Goal: Information Seeking & Learning: Learn about a topic

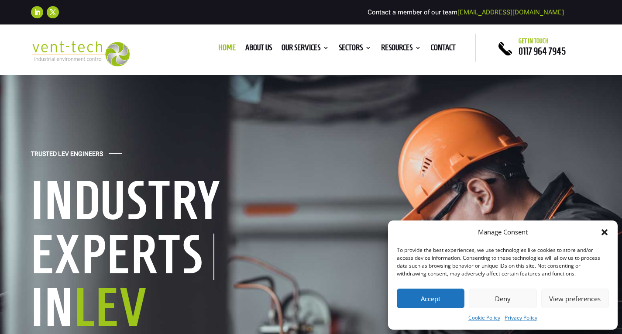
click at [503, 300] on button "Deny" at bounding box center [503, 299] width 68 height 20
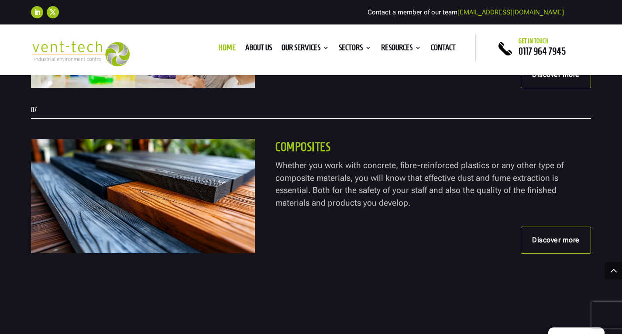
scroll to position [2621, 0]
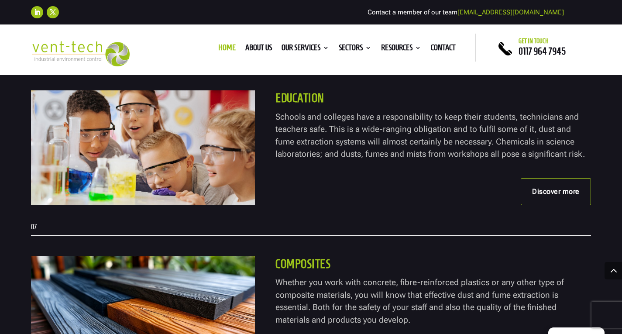
click at [545, 194] on link "Discover more" at bounding box center [556, 191] width 70 height 27
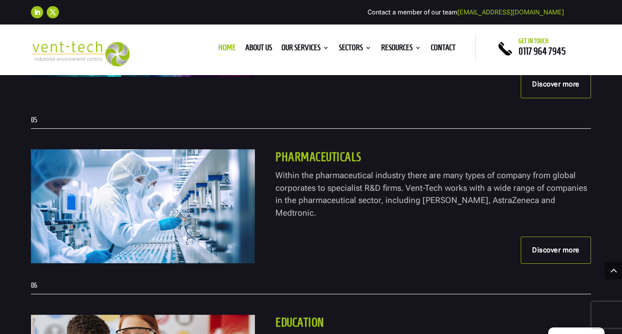
scroll to position [2396, 0]
click at [552, 237] on link "Discover more" at bounding box center [556, 250] width 70 height 27
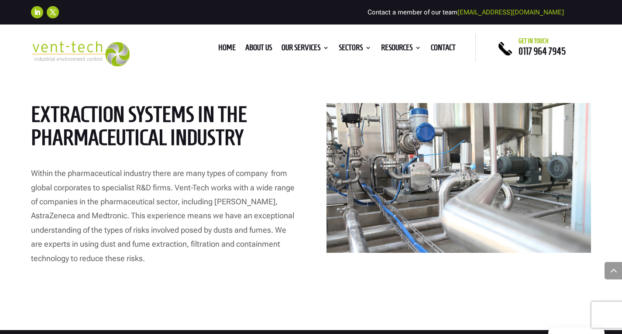
scroll to position [349, 0]
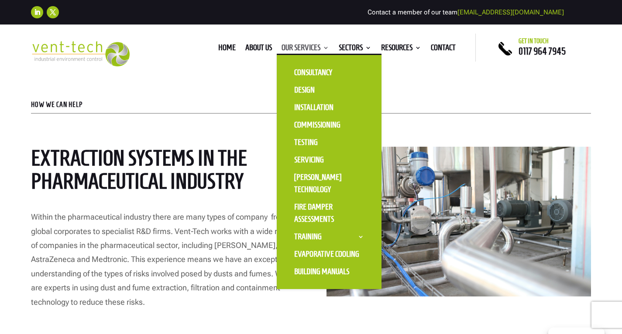
click at [306, 50] on link "Our Services" at bounding box center [306, 50] width 48 height 10
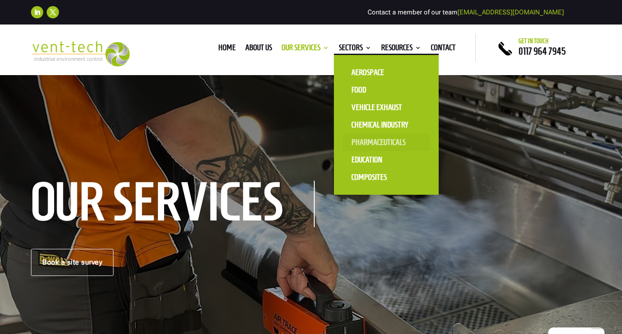
click at [365, 138] on link "Pharmaceuticals" at bounding box center [386, 142] width 87 height 17
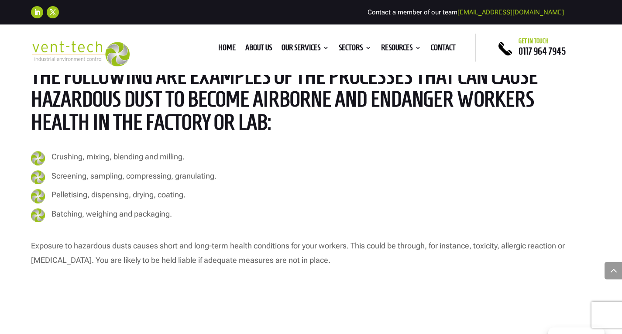
scroll to position [1267, 0]
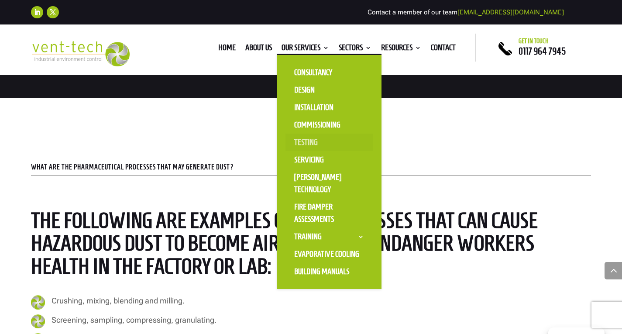
click at [311, 140] on link "Testing" at bounding box center [329, 142] width 87 height 17
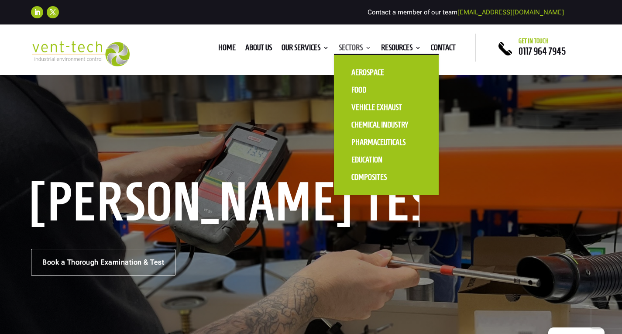
click at [359, 47] on link "Sectors" at bounding box center [355, 50] width 33 height 10
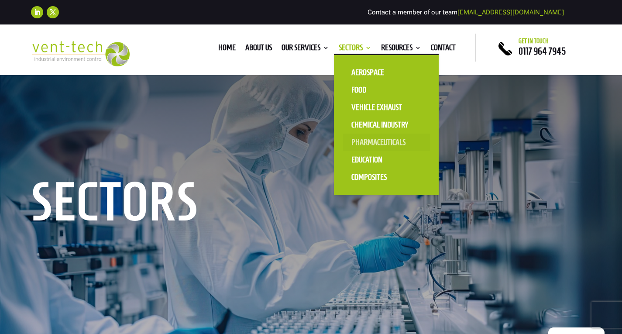
click at [363, 142] on link "Pharmaceuticals" at bounding box center [386, 142] width 87 height 17
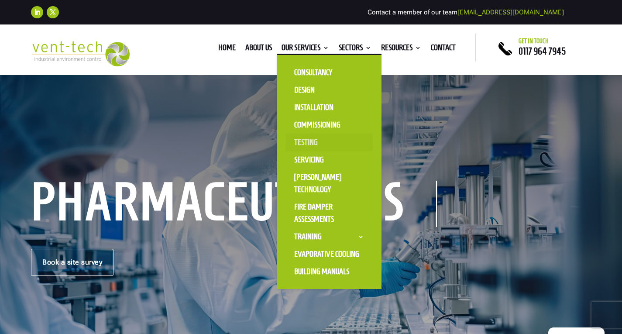
click at [303, 145] on link "Testing" at bounding box center [329, 142] width 87 height 17
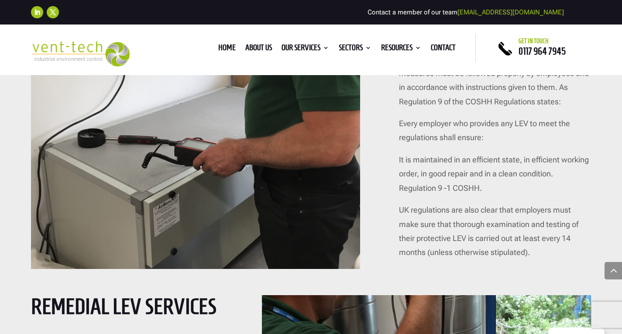
scroll to position [2971, 0]
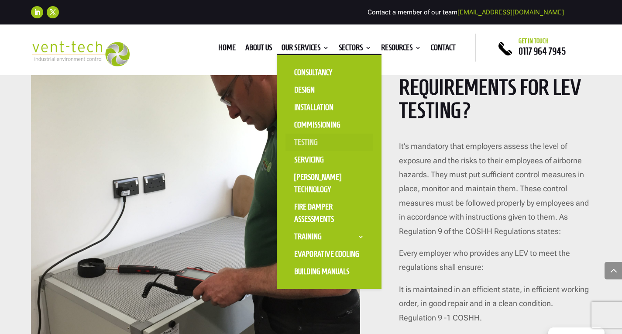
click at [305, 146] on link "Testing" at bounding box center [329, 142] width 87 height 17
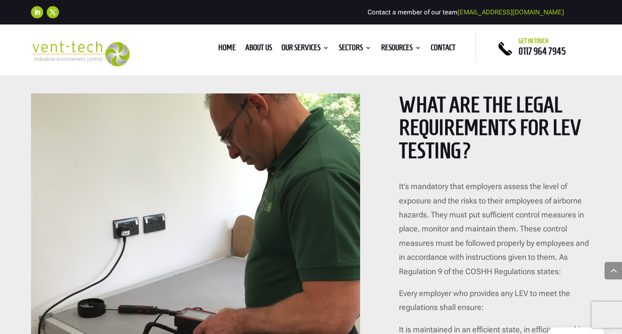
scroll to position [2856, 0]
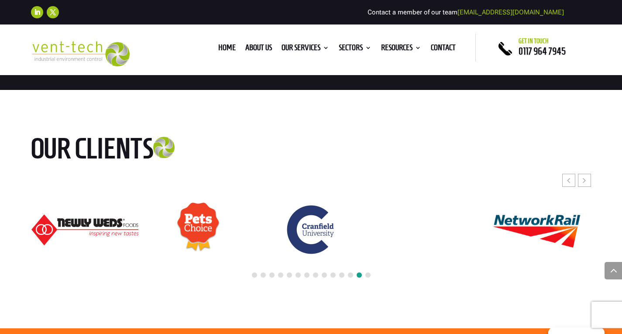
scroll to position [4063, 0]
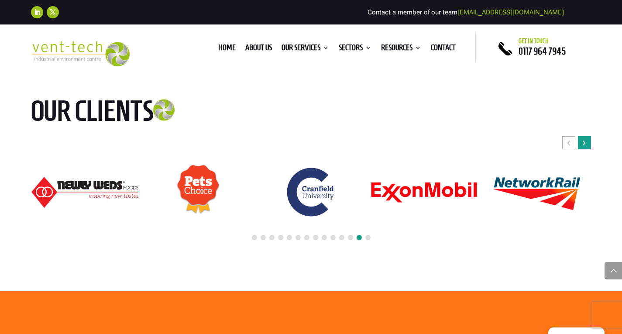
click at [585, 138] on icon "Next slide" at bounding box center [584, 142] width 3 height 9
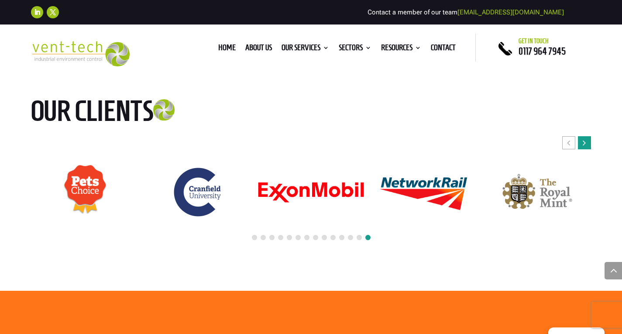
click at [585, 138] on icon "Next slide" at bounding box center [584, 142] width 3 height 9
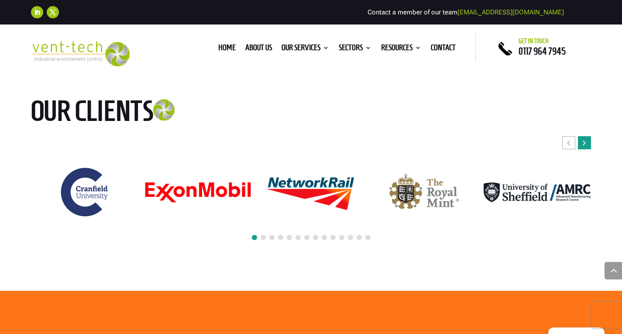
click at [585, 138] on icon "Next slide" at bounding box center [584, 142] width 3 height 9
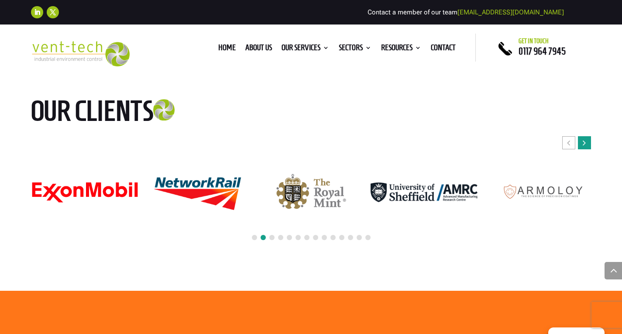
click at [585, 138] on icon "Next slide" at bounding box center [584, 142] width 3 height 9
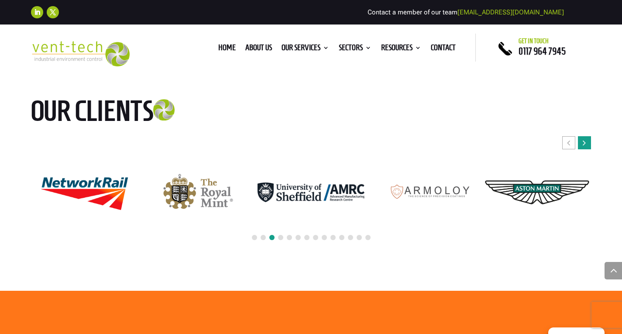
click at [585, 138] on icon "Next slide" at bounding box center [584, 142] width 3 height 9
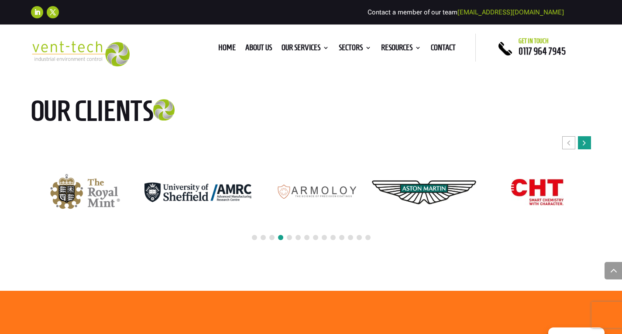
click at [585, 138] on icon "Next slide" at bounding box center [584, 142] width 3 height 9
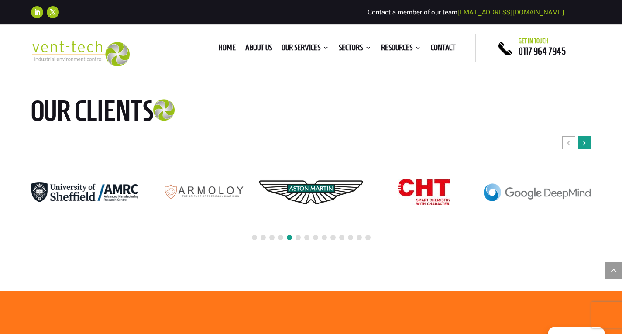
click at [585, 138] on icon "Next slide" at bounding box center [584, 142] width 3 height 9
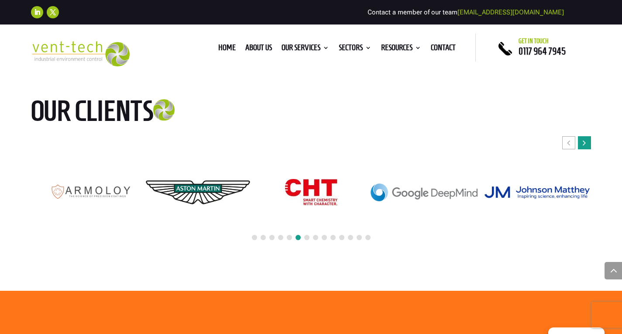
click at [585, 138] on icon "Next slide" at bounding box center [584, 142] width 3 height 9
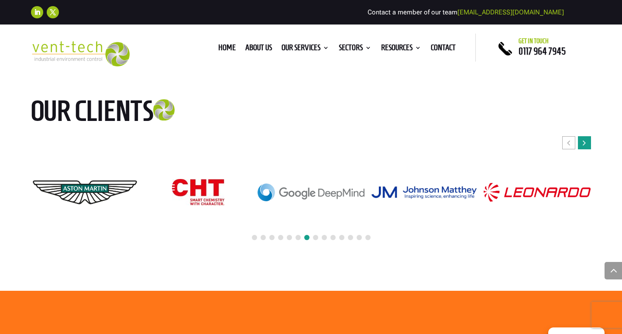
click at [585, 138] on icon "Next slide" at bounding box center [584, 142] width 3 height 9
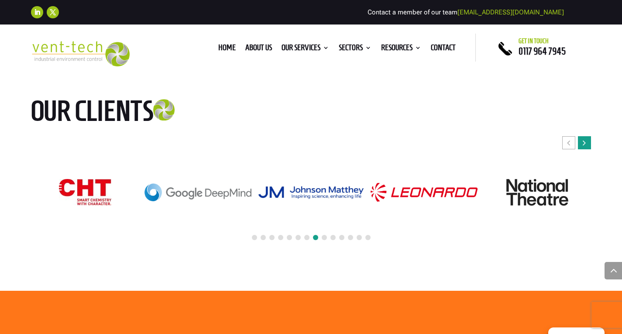
click at [585, 138] on icon "Next slide" at bounding box center [584, 142] width 3 height 9
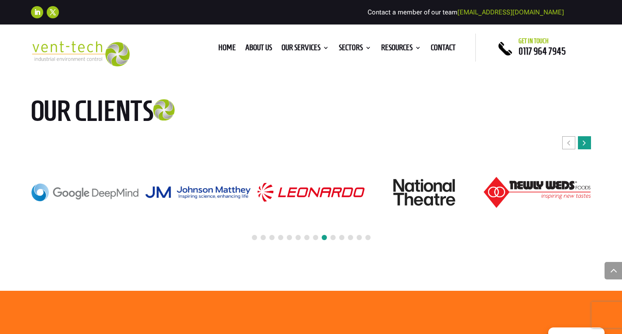
click at [585, 138] on icon "Next slide" at bounding box center [584, 142] width 3 height 9
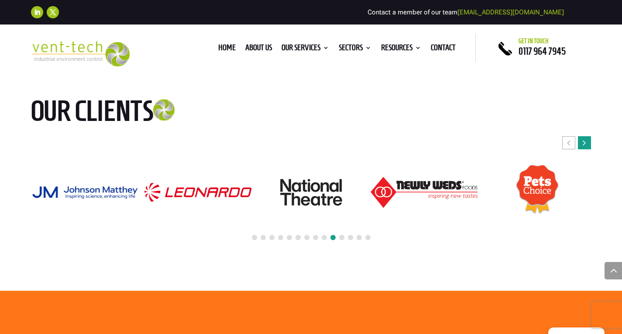
click at [585, 138] on icon "Next slide" at bounding box center [584, 142] width 3 height 9
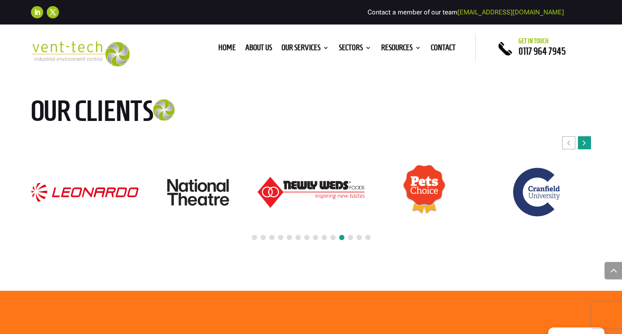
click at [585, 138] on icon "Next slide" at bounding box center [584, 142] width 3 height 9
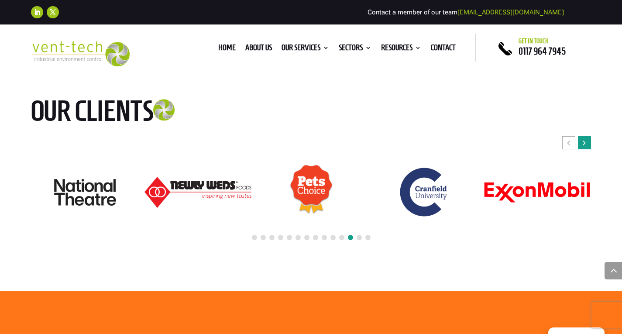
click at [585, 138] on icon "Next slide" at bounding box center [584, 142] width 3 height 9
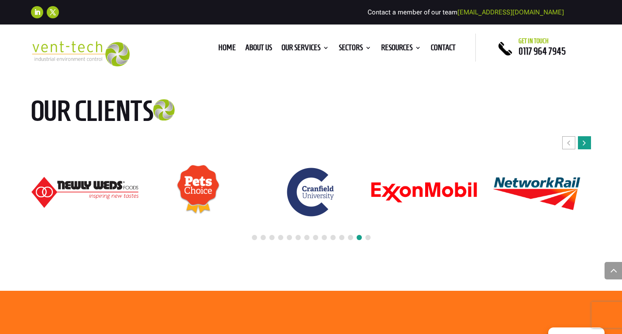
click at [585, 138] on icon "Next slide" at bounding box center [584, 142] width 3 height 9
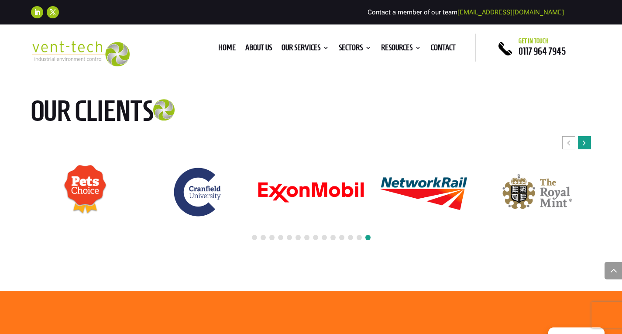
click at [585, 138] on icon "Next slide" at bounding box center [584, 142] width 3 height 9
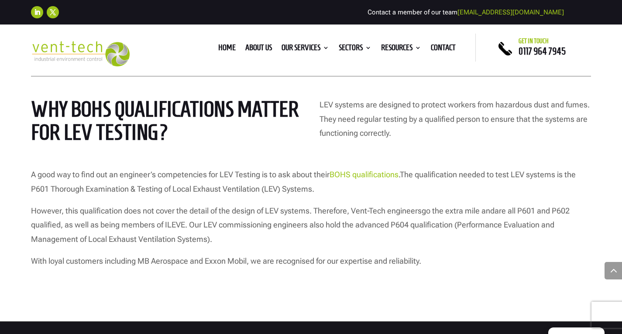
scroll to position [3626, 0]
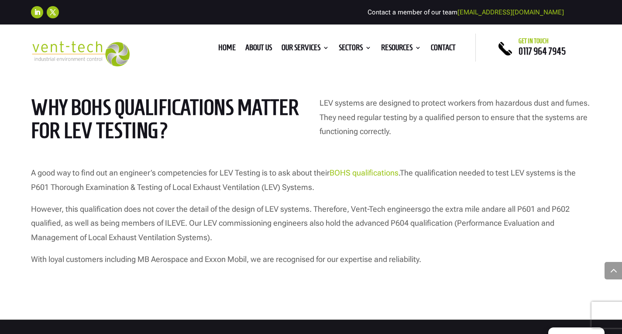
click at [360, 168] on link "BOHS qualifications" at bounding box center [364, 172] width 69 height 9
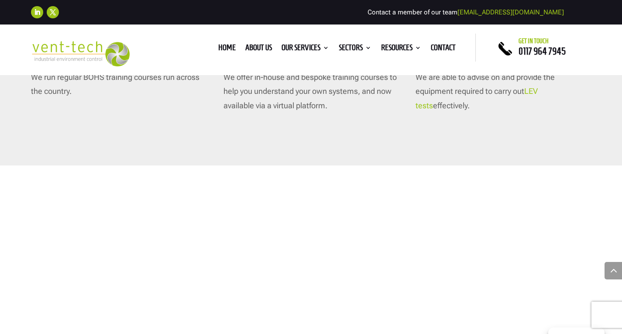
scroll to position [699, 0]
